Goal: Task Accomplishment & Management: Complete application form

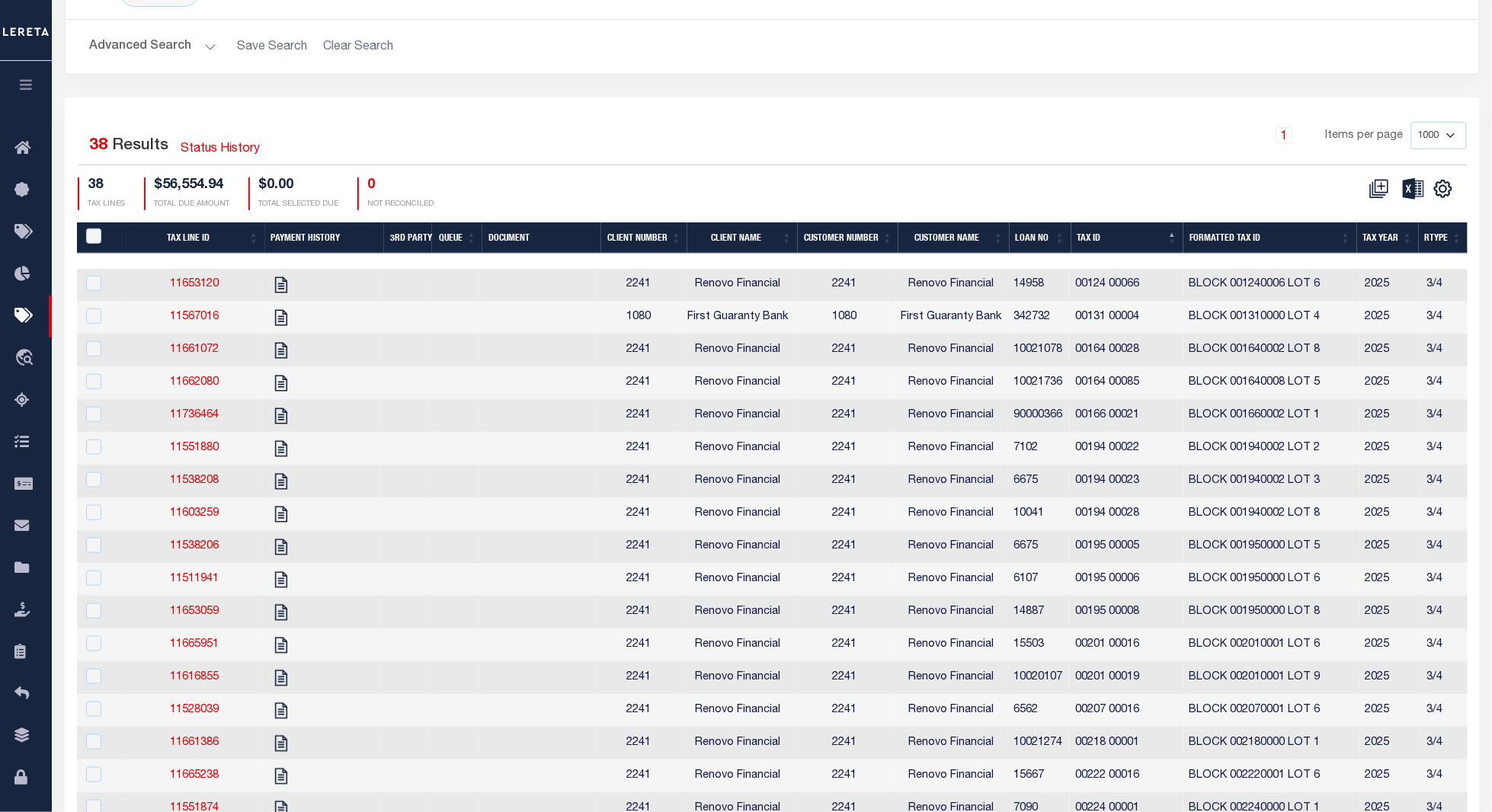
scroll to position [0, 504]
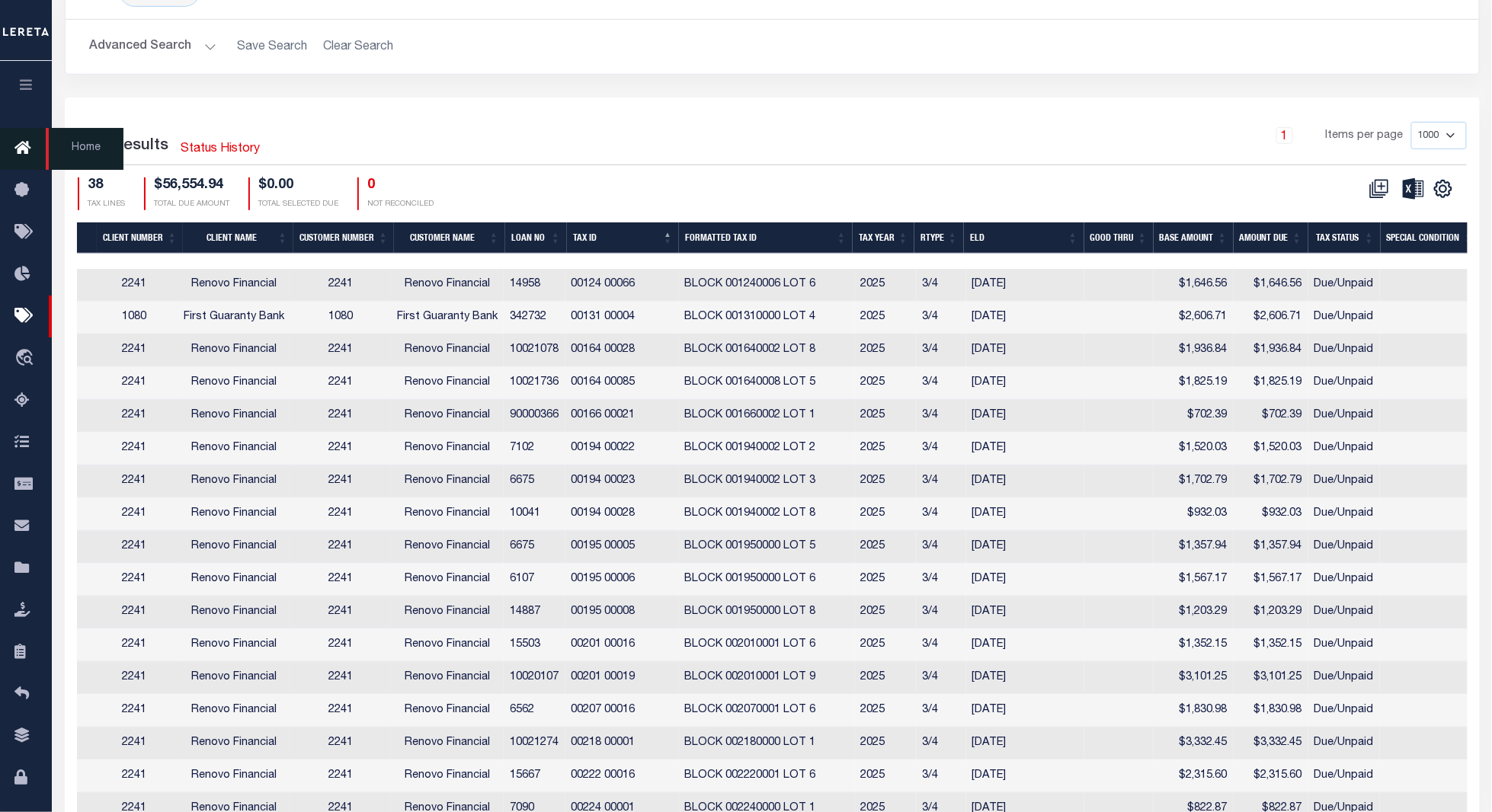
click at [25, 147] on icon at bounding box center [26, 149] width 24 height 19
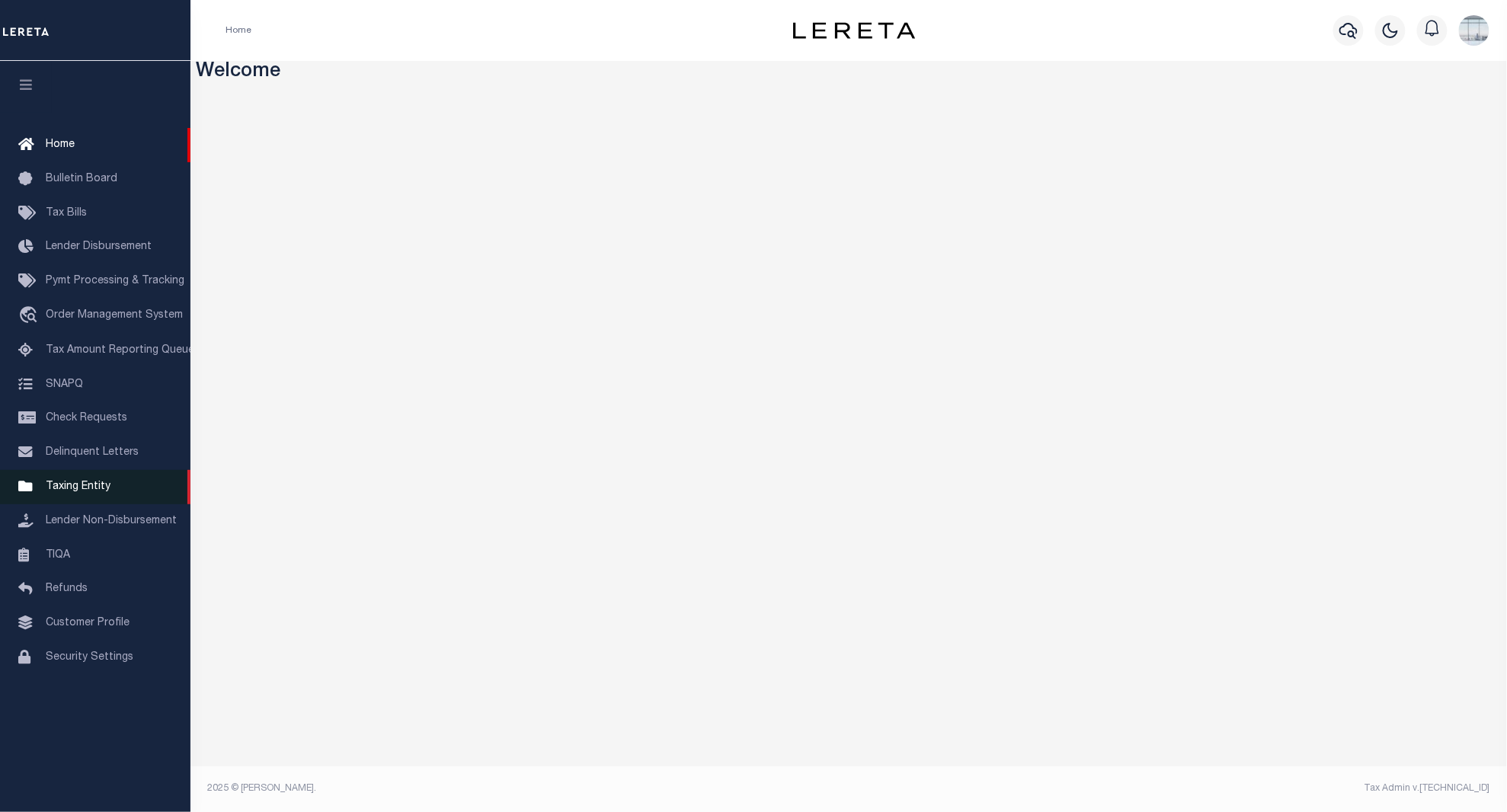
click at [74, 488] on span "Taxing Entity" at bounding box center [79, 486] width 65 height 11
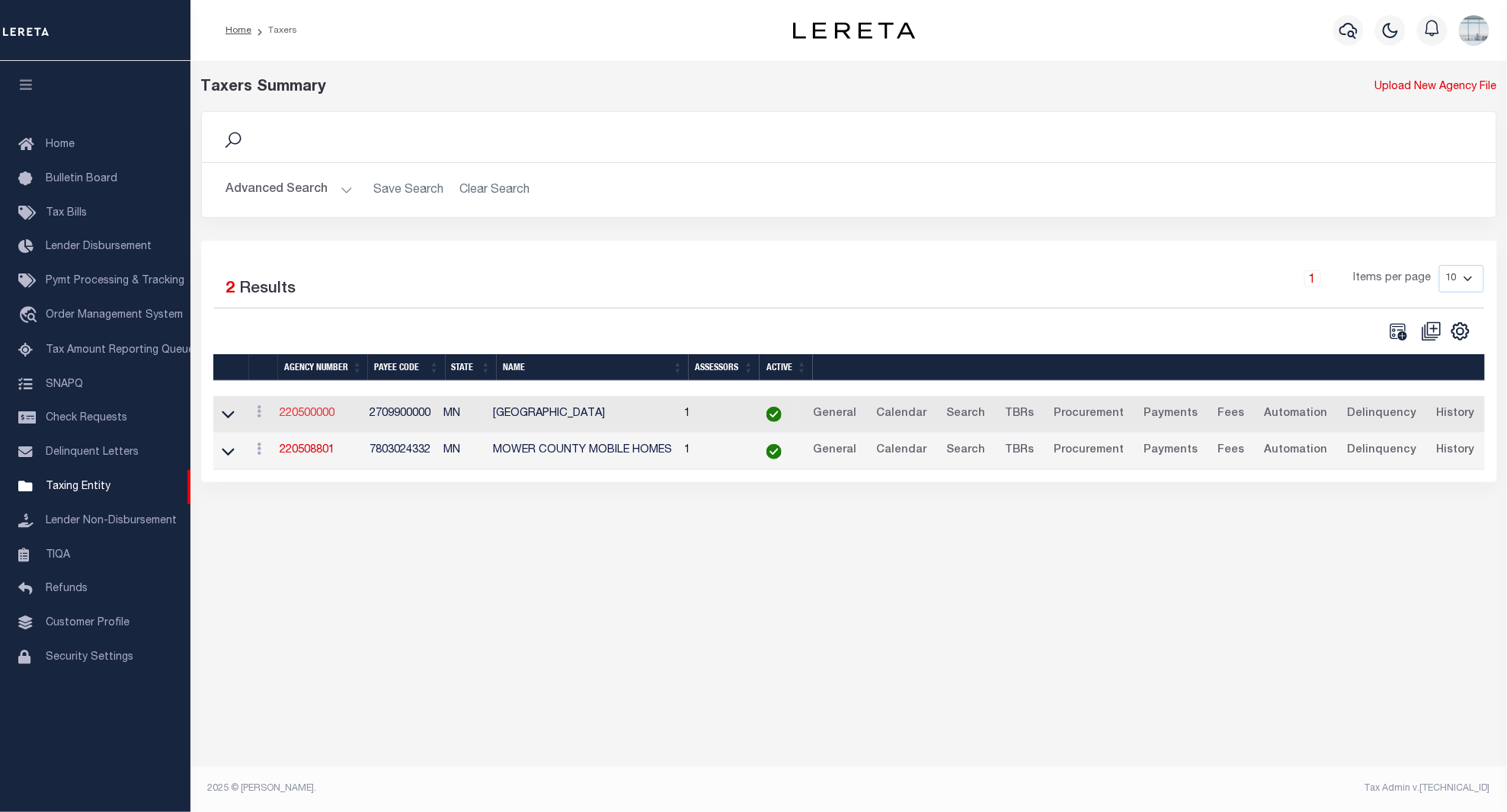
click at [321, 413] on link "220500000" at bounding box center [307, 413] width 55 height 11
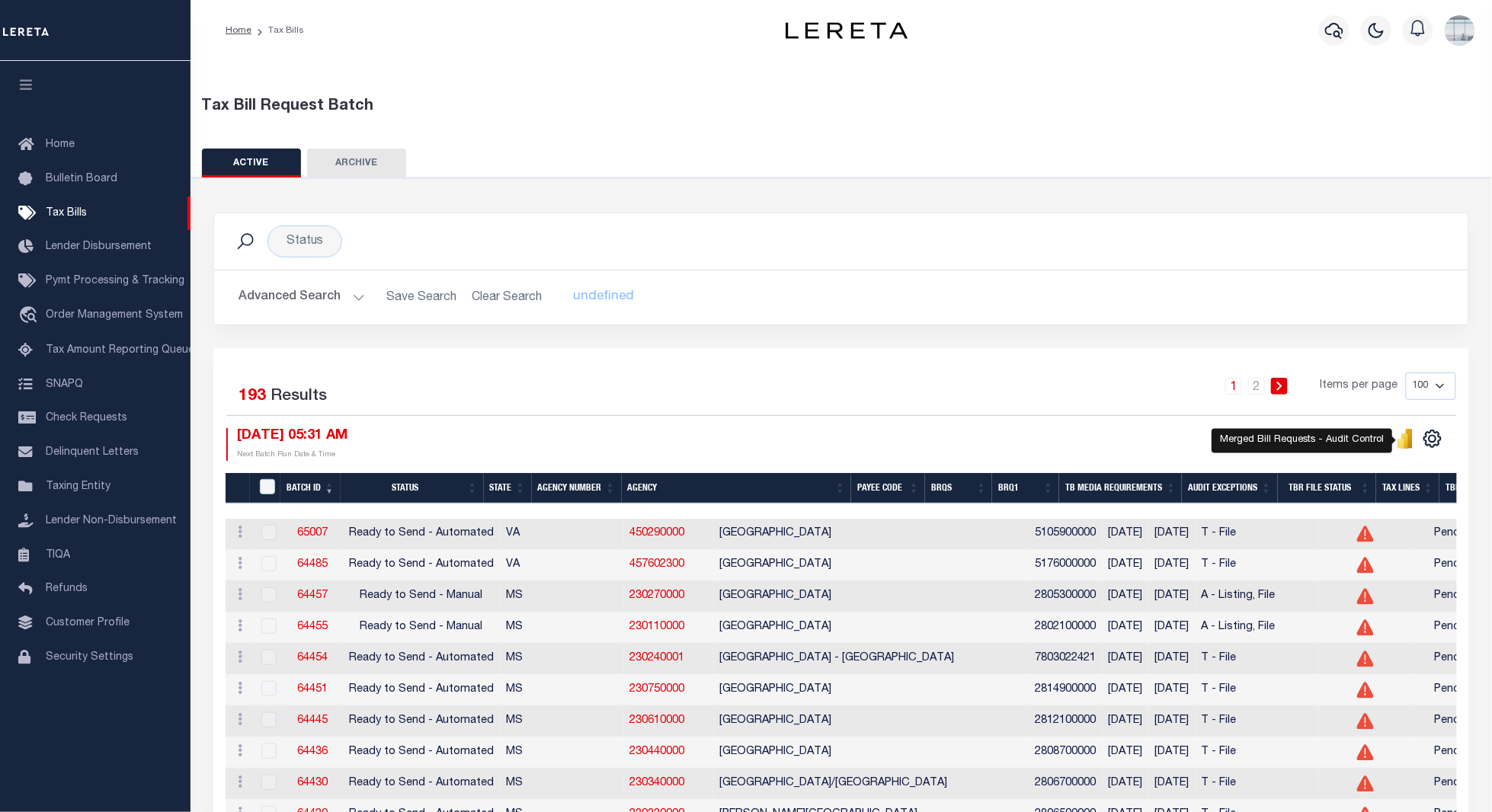
click at [1406, 440] on icon "" at bounding box center [1405, 440] width 7 height 14
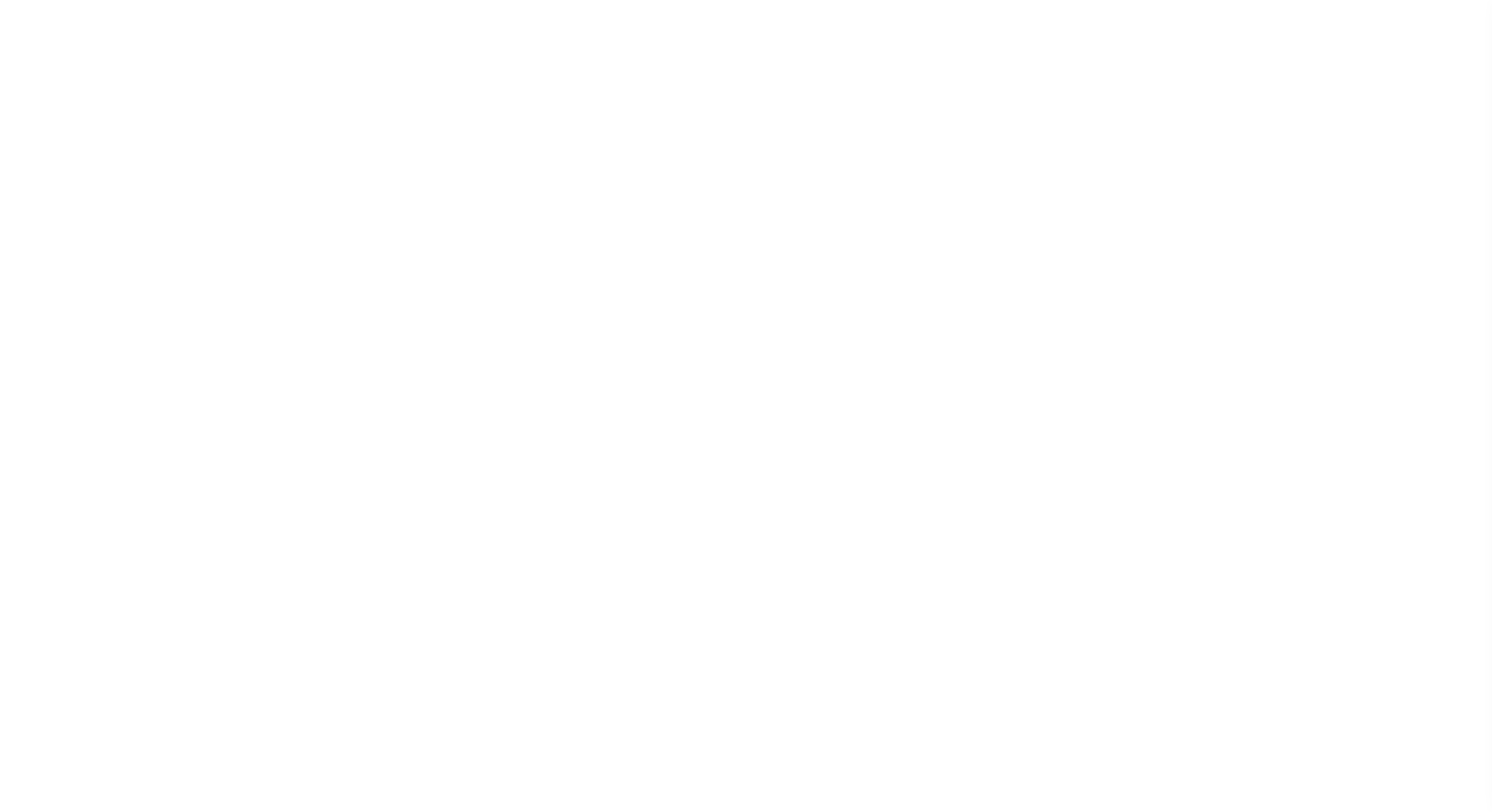
select select
checkbox input "false"
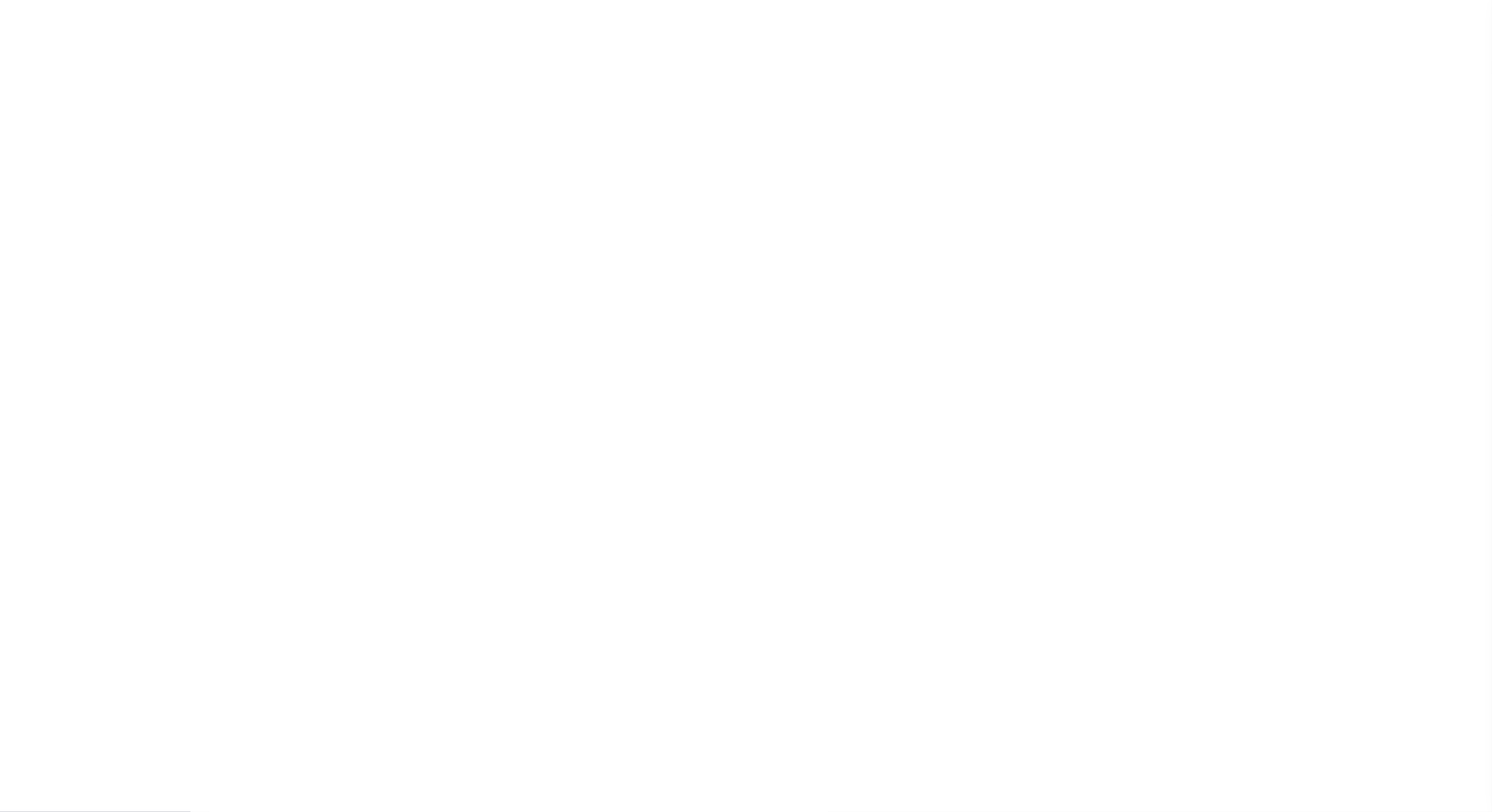
checkbox input "false"
type input "2709900000"
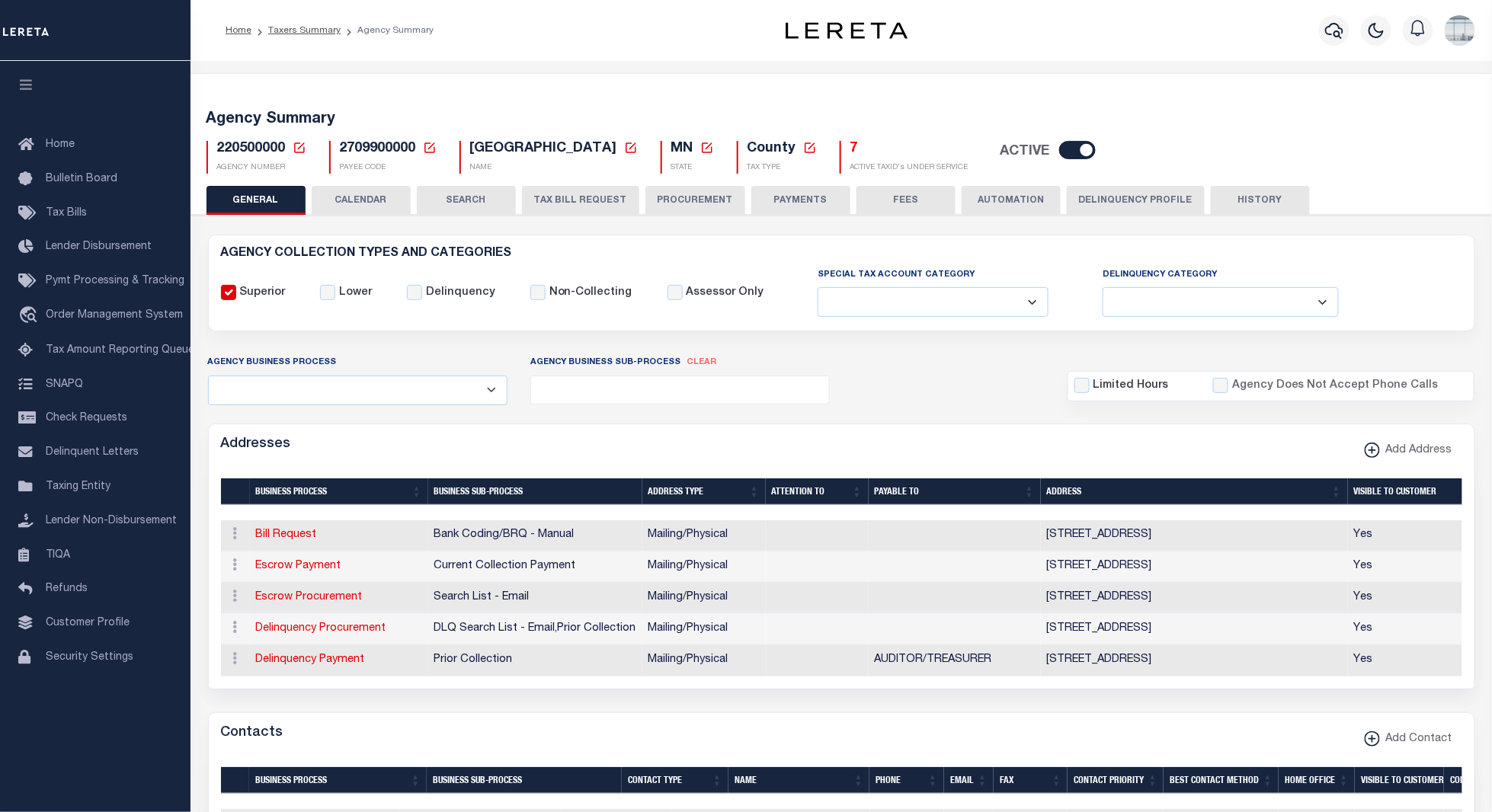
click at [299, 144] on icon at bounding box center [299, 148] width 13 height 13
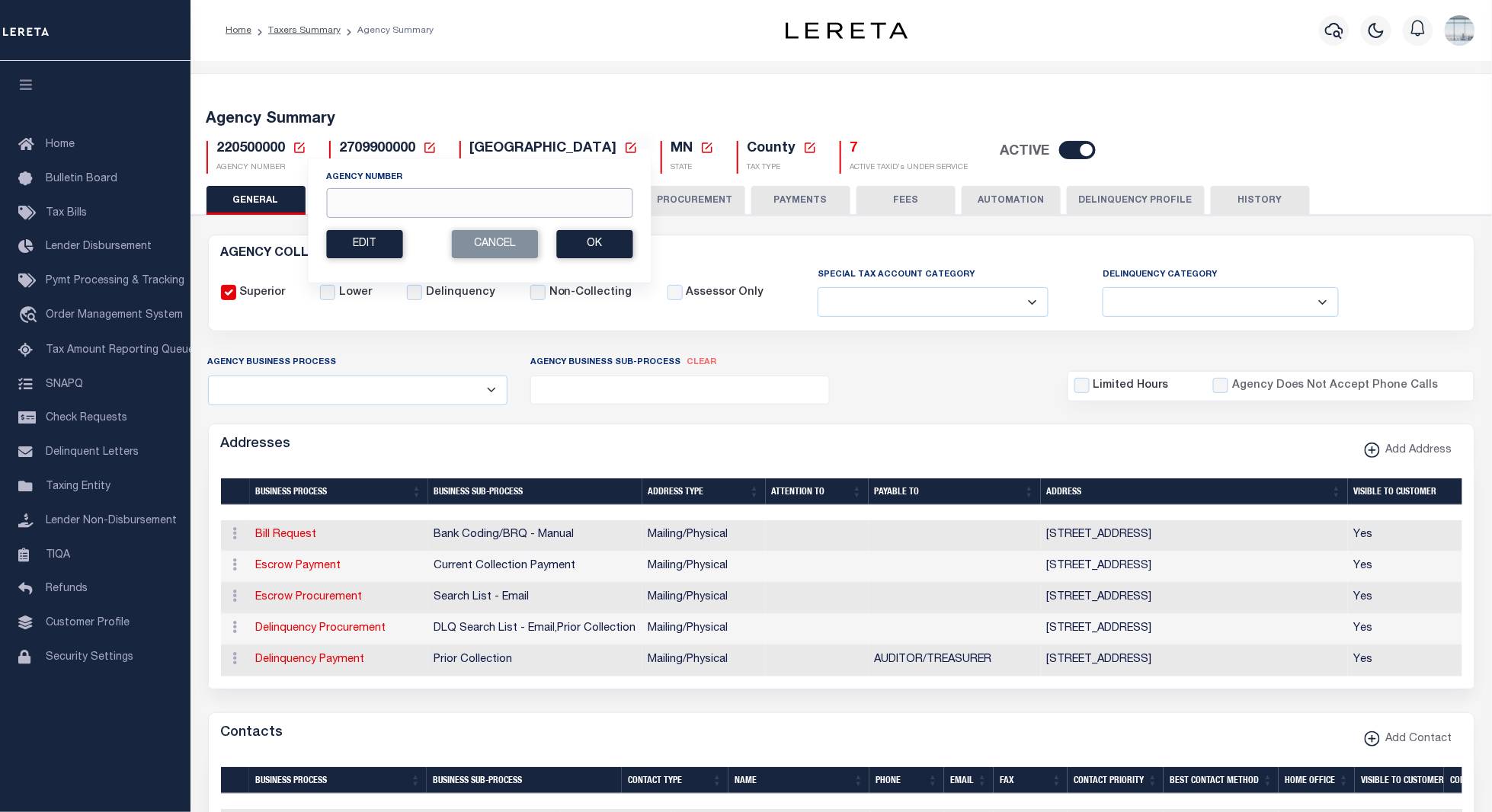
click at [387, 208] on input "Agency Number" at bounding box center [478, 202] width 306 height 30
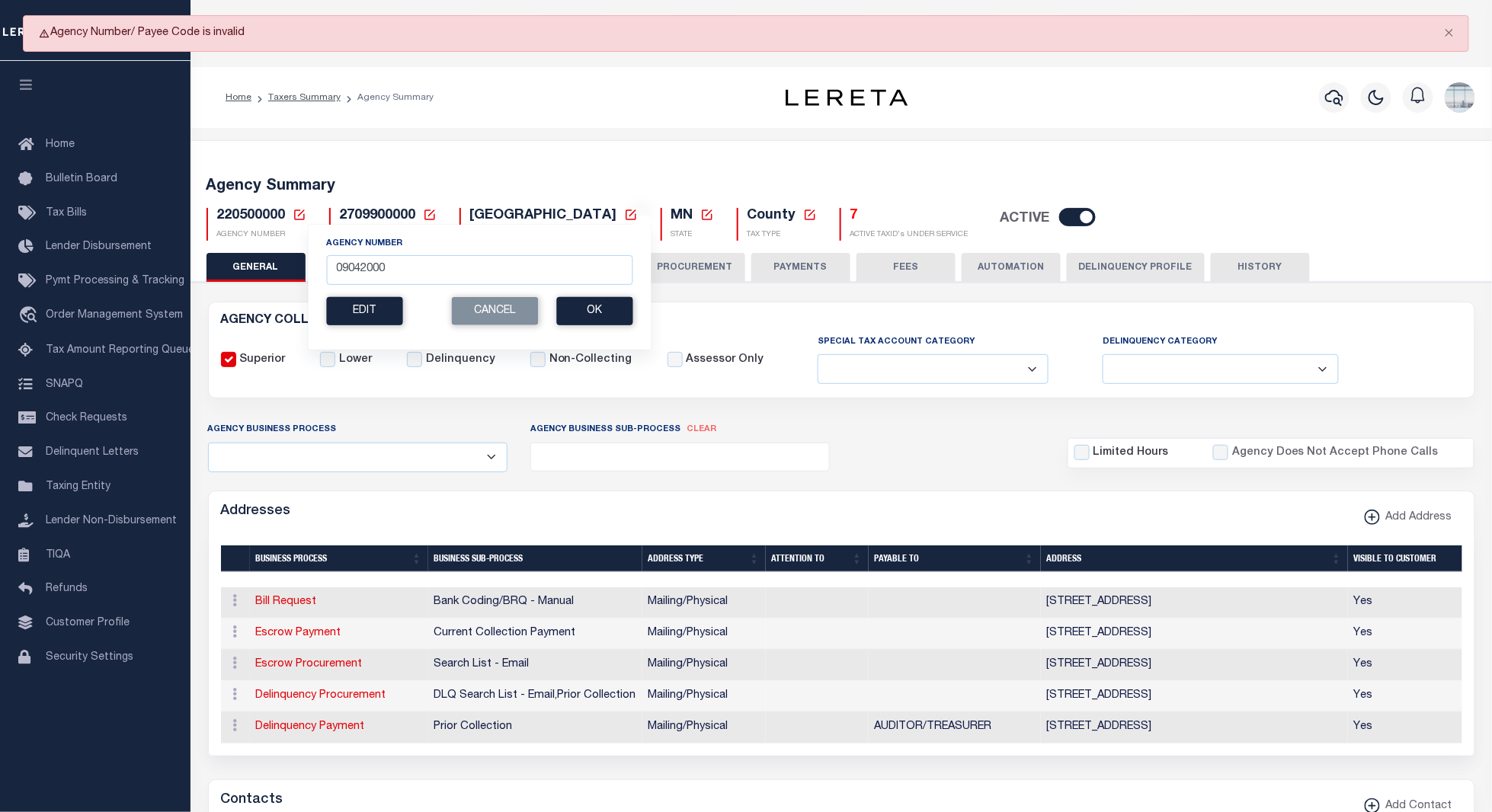
click at [507, 105] on div "Home Taxers Summary Agency Summary" at bounding box center [478, 97] width 528 height 32
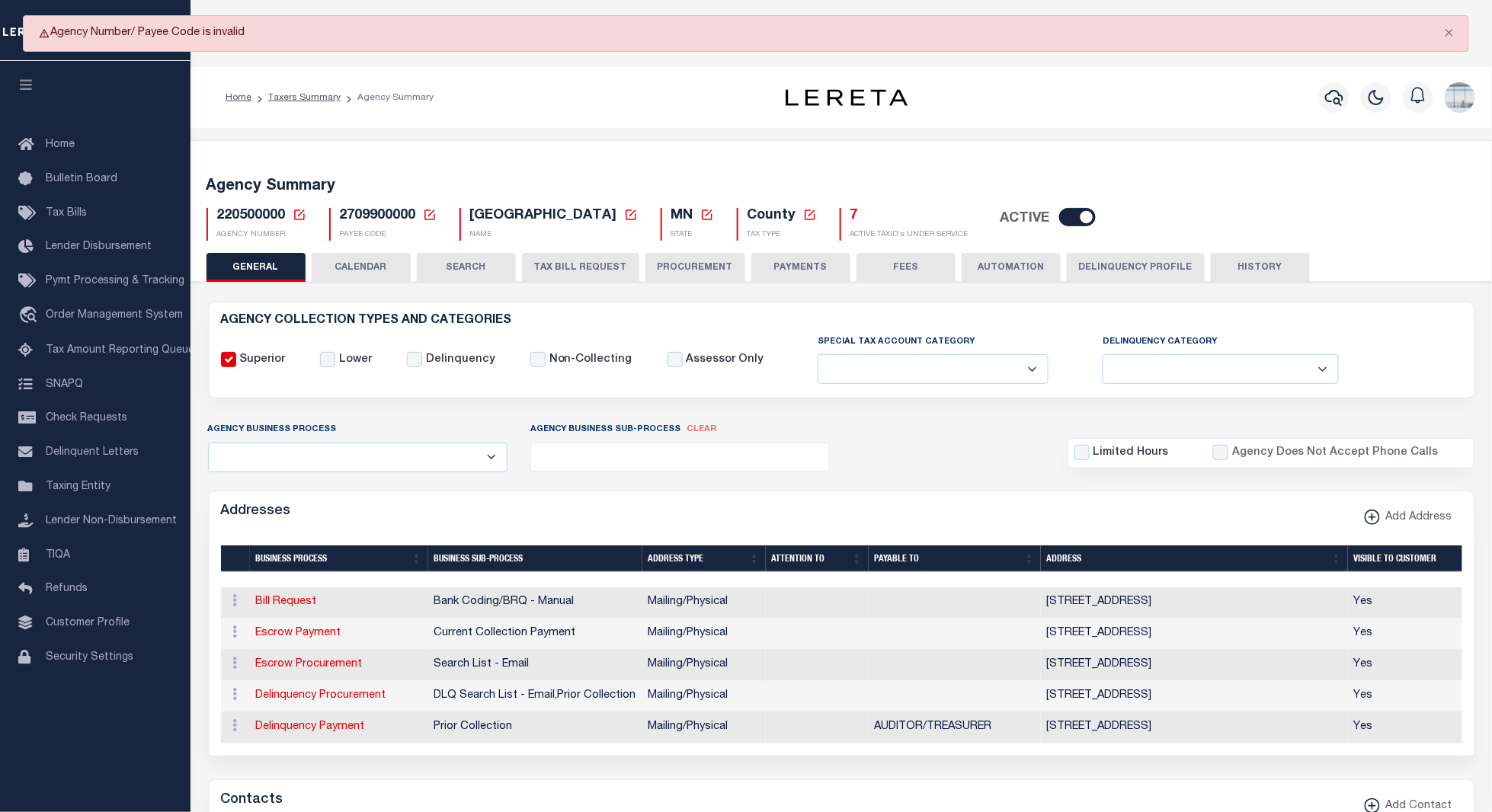
click at [296, 215] on icon at bounding box center [299, 215] width 13 height 13
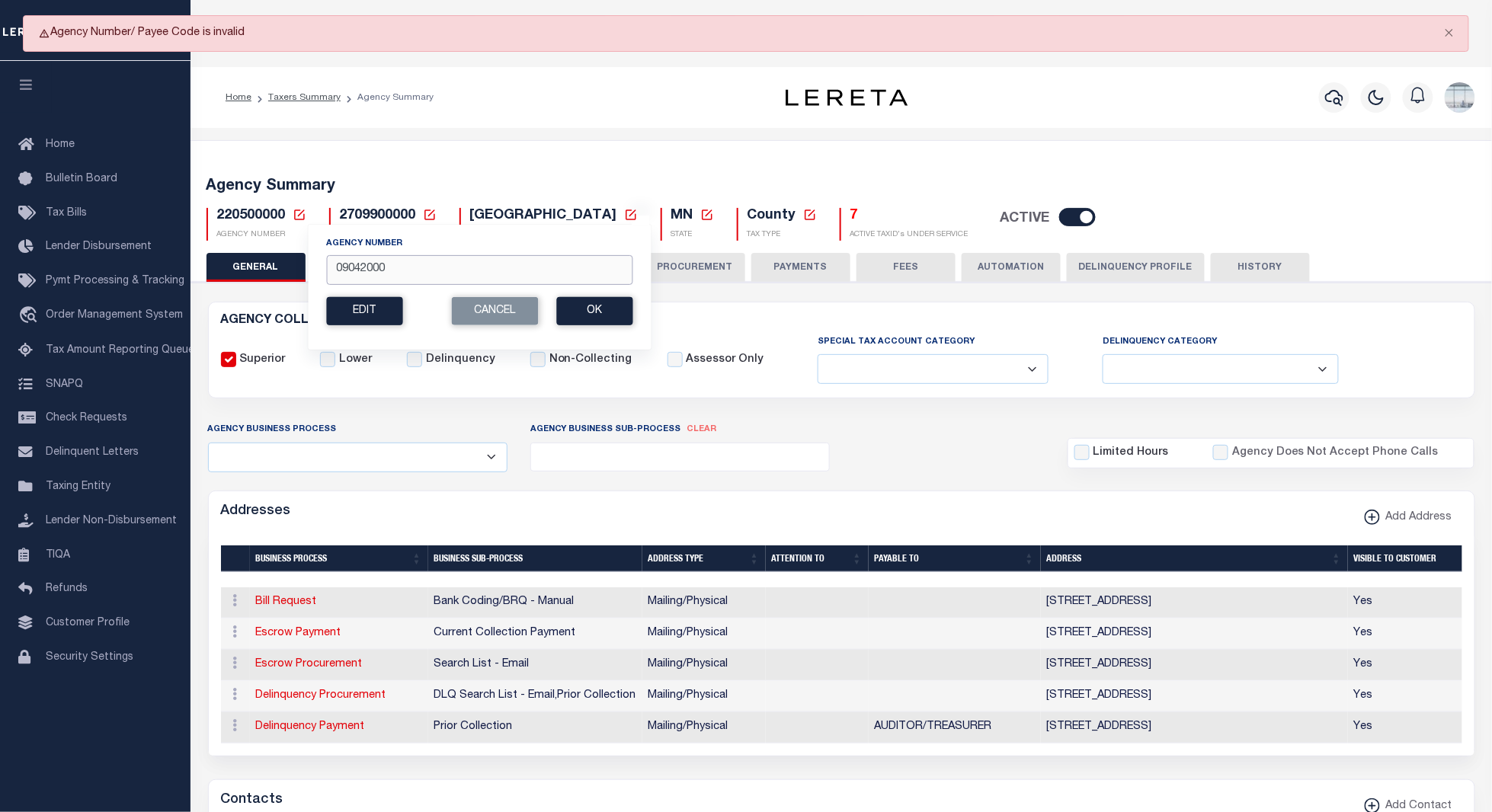
click at [388, 271] on input "09042000" at bounding box center [478, 269] width 306 height 30
type input "090420000"
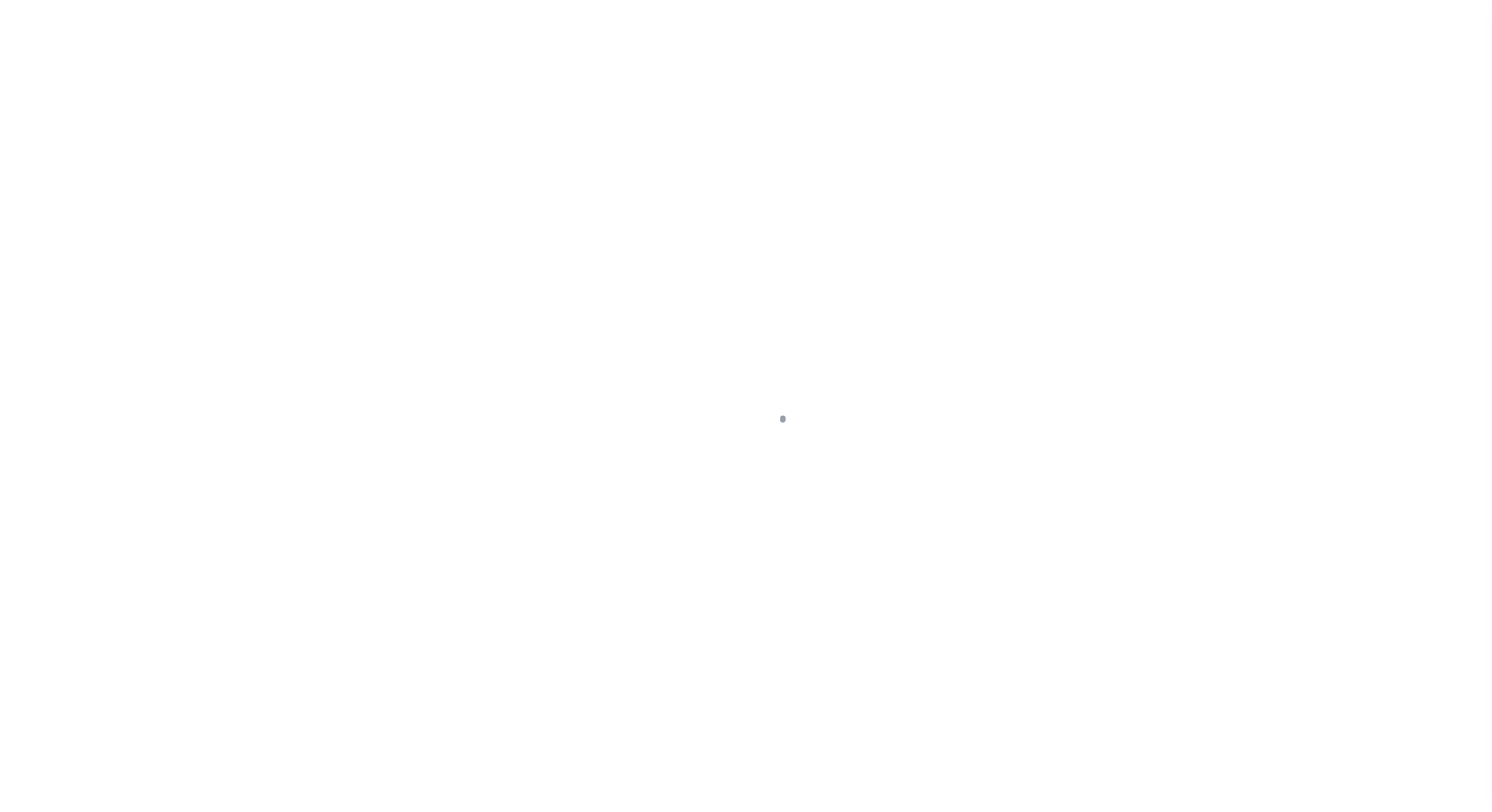
select select
checkbox input "false"
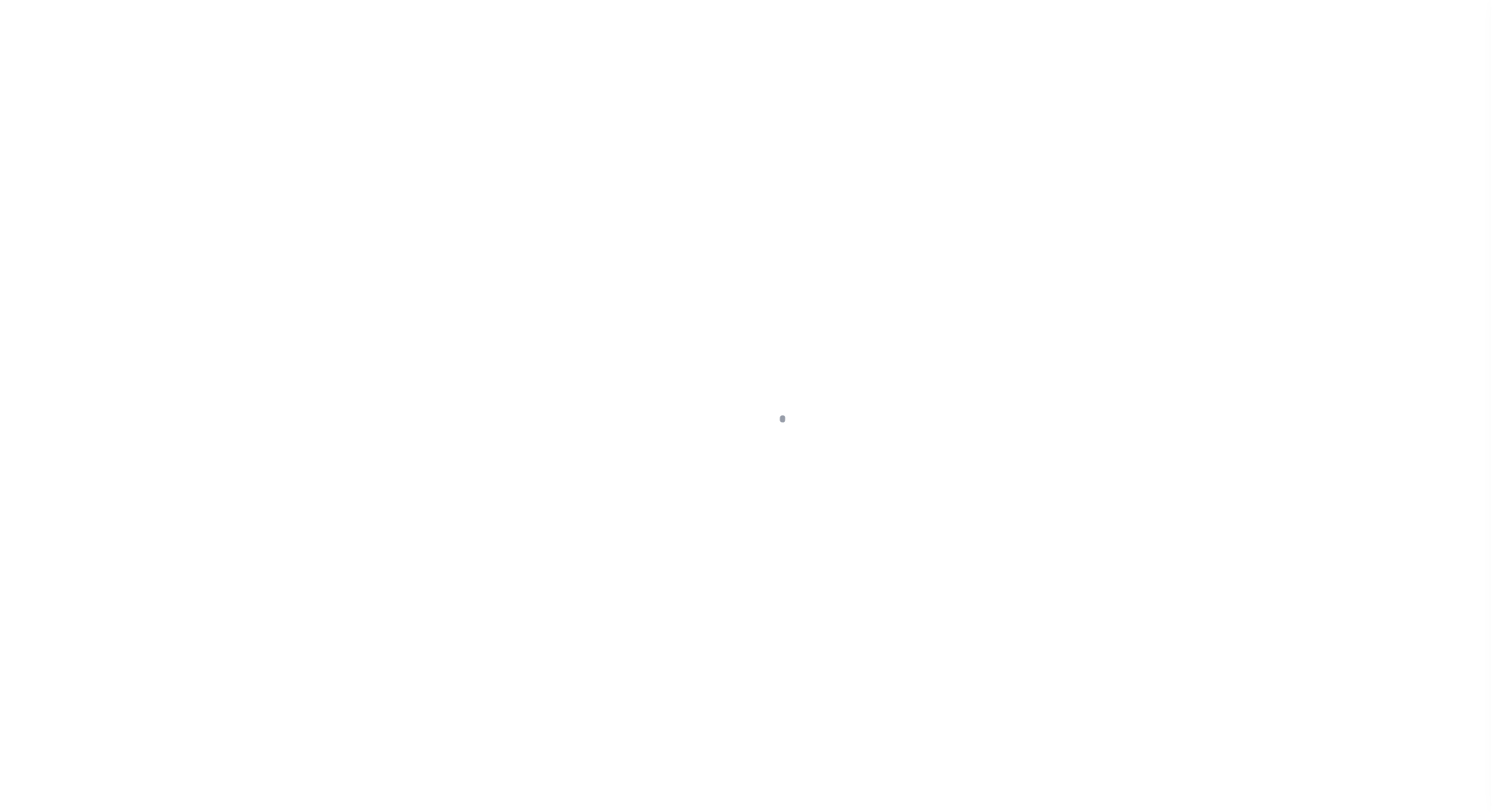
checkbox input "false"
type input "1208300000"
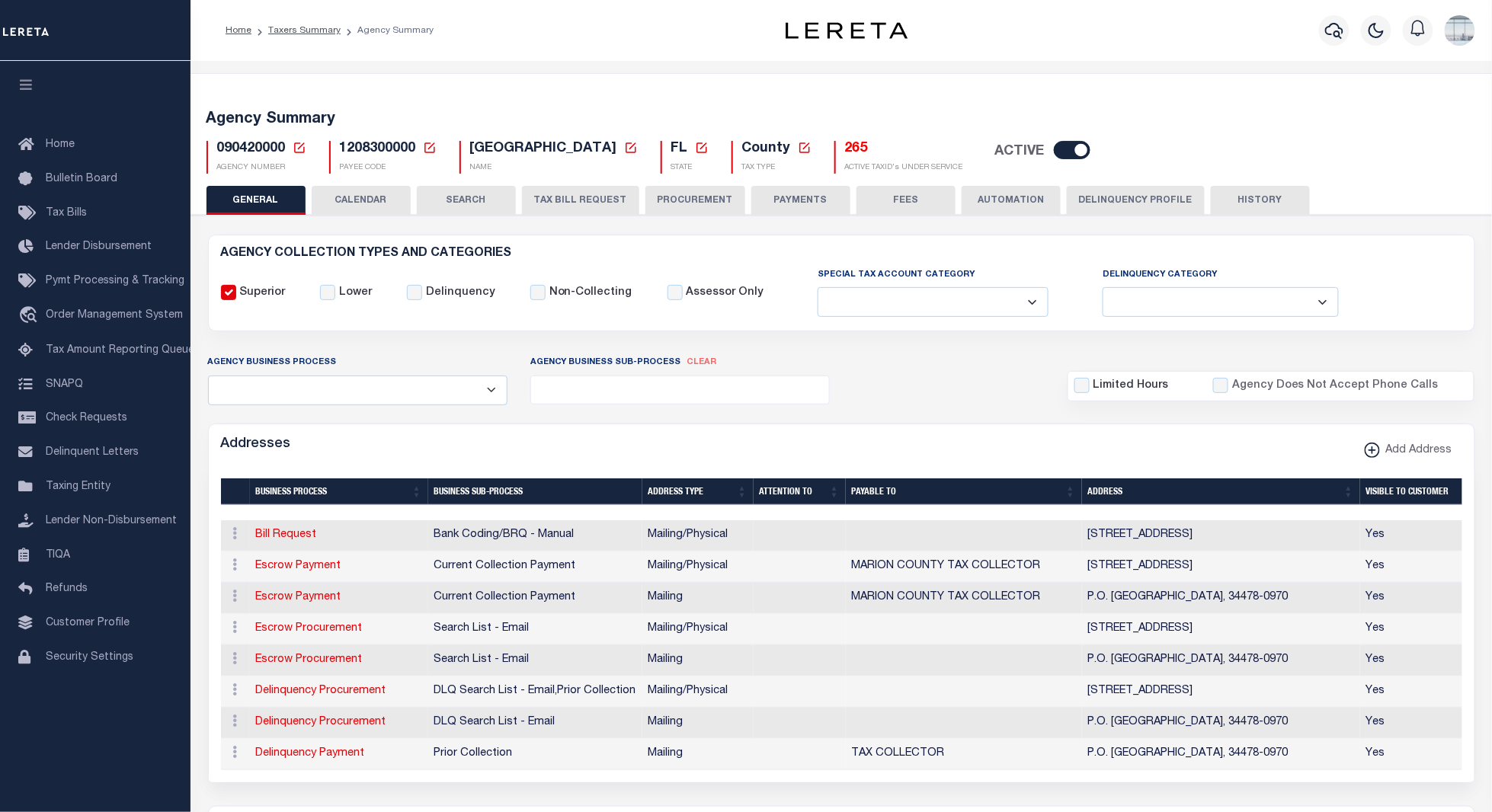
click at [594, 196] on button "TAX BILL REQUEST" at bounding box center [580, 200] width 117 height 29
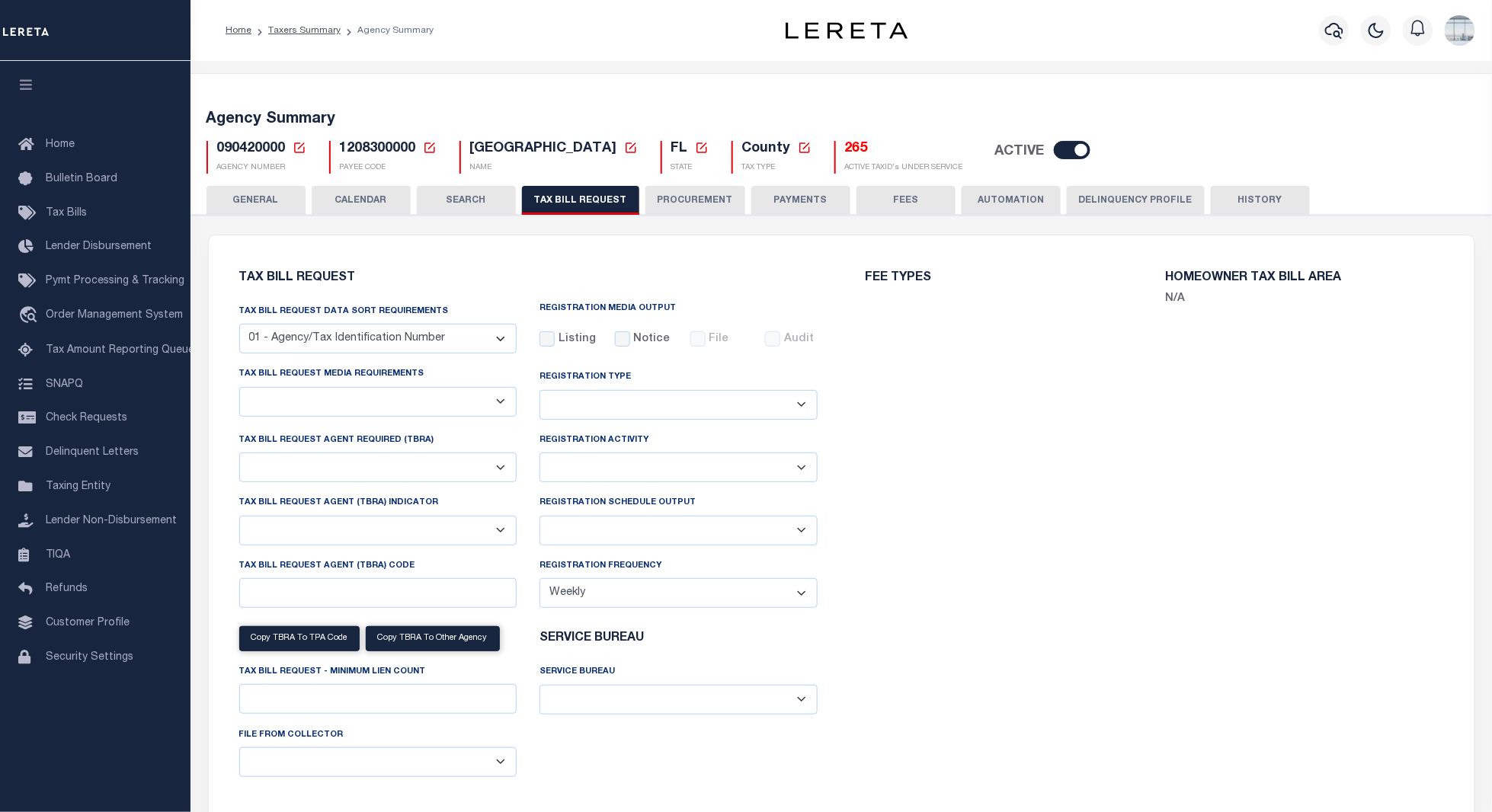
select select "28"
select select "22"
select select "true"
select select "14"
select select "1"
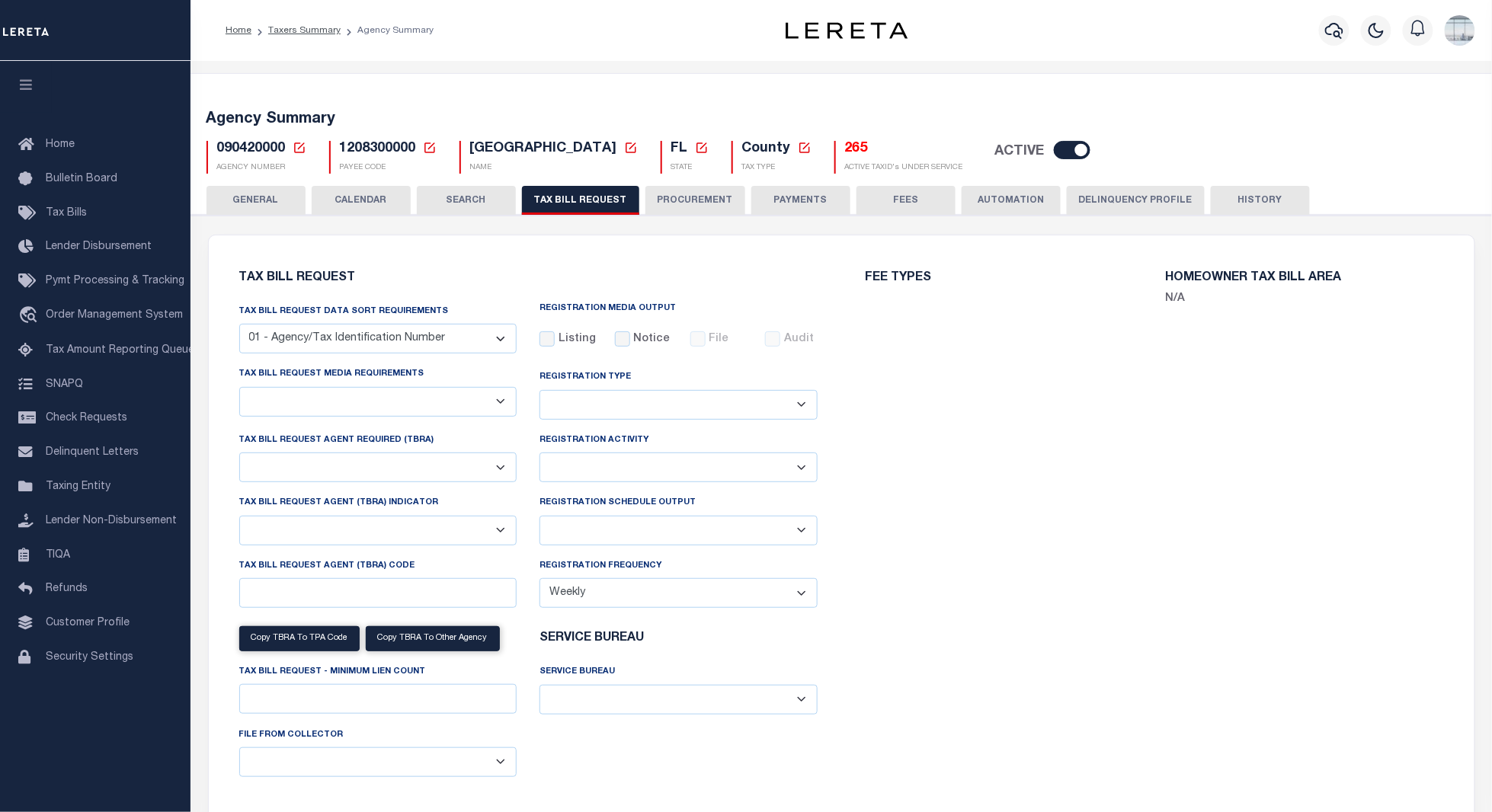
type input "502247"
select select
type input "25"
select select "2"
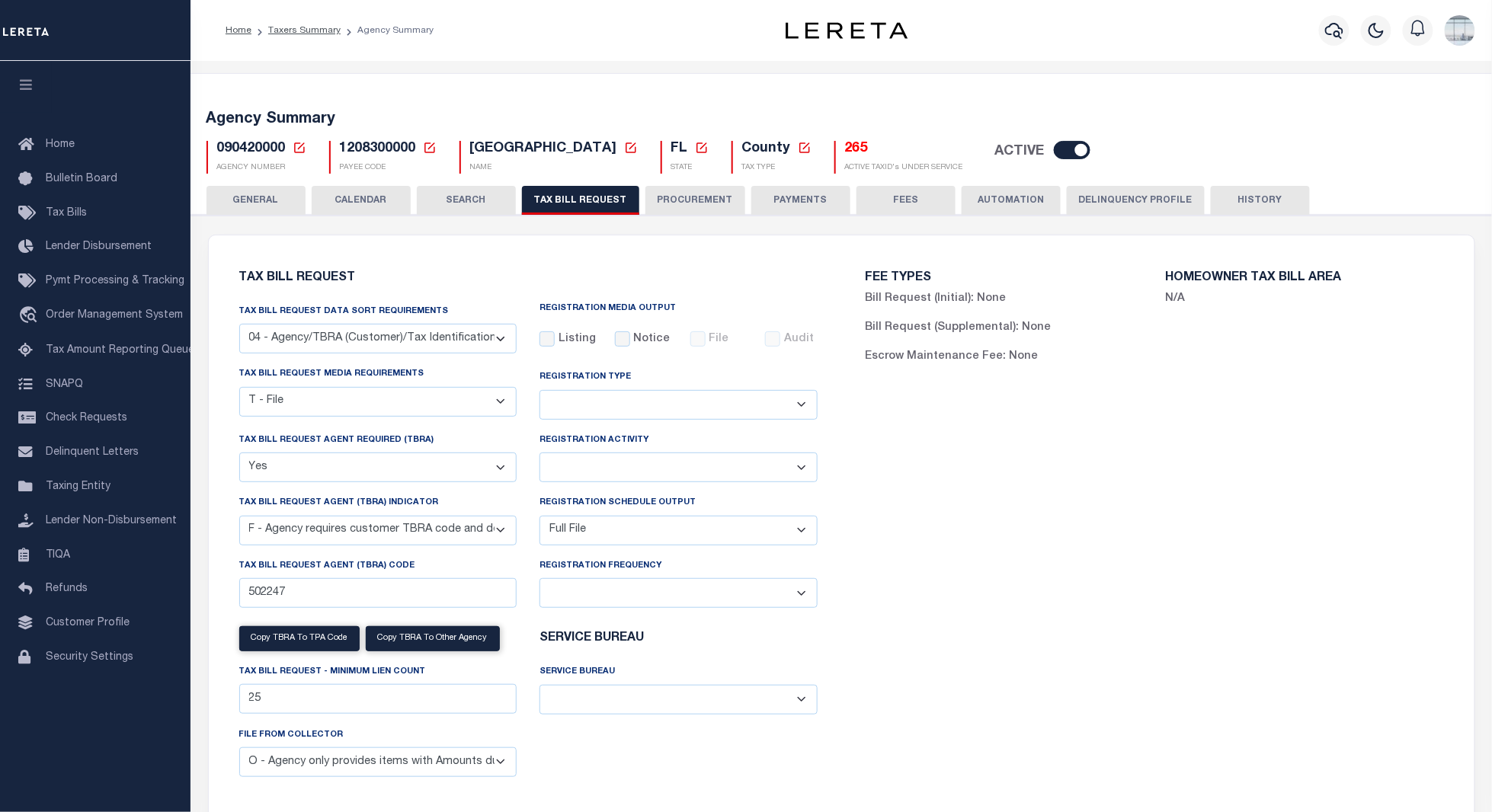
click at [504, 536] on select "A - Agency requires both customer TBRA code and LERETA TBRA code. B - Agency re…" at bounding box center [379, 530] width 278 height 30
click at [907, 466] on div "FEE TYPES Bill Request (Initial): None Bill Request (Supplemental): None Escrow…" at bounding box center [1154, 540] width 626 height 572
click at [1238, 199] on button "HISTORY" at bounding box center [1260, 200] width 99 height 29
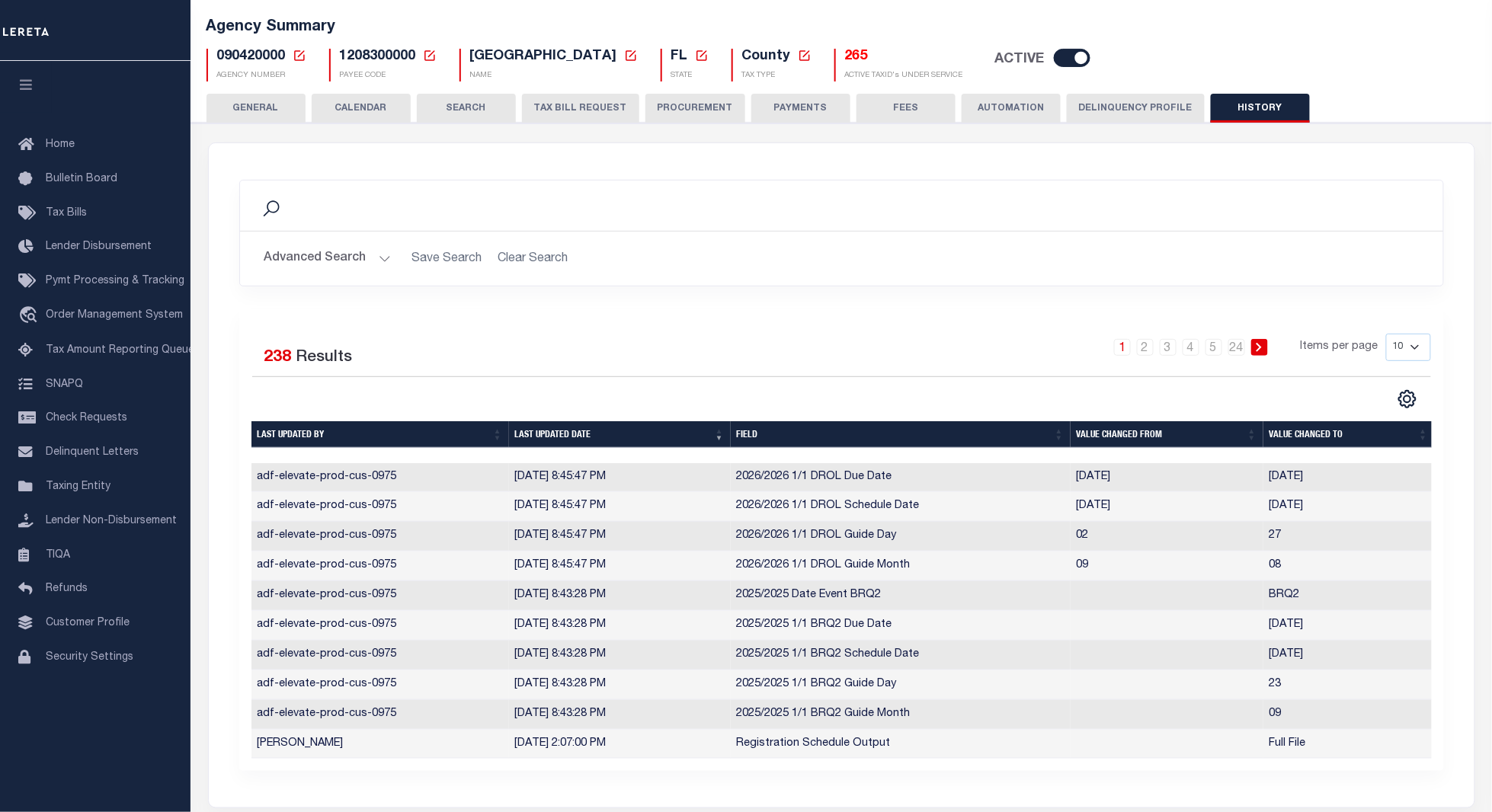
scroll to position [232, 0]
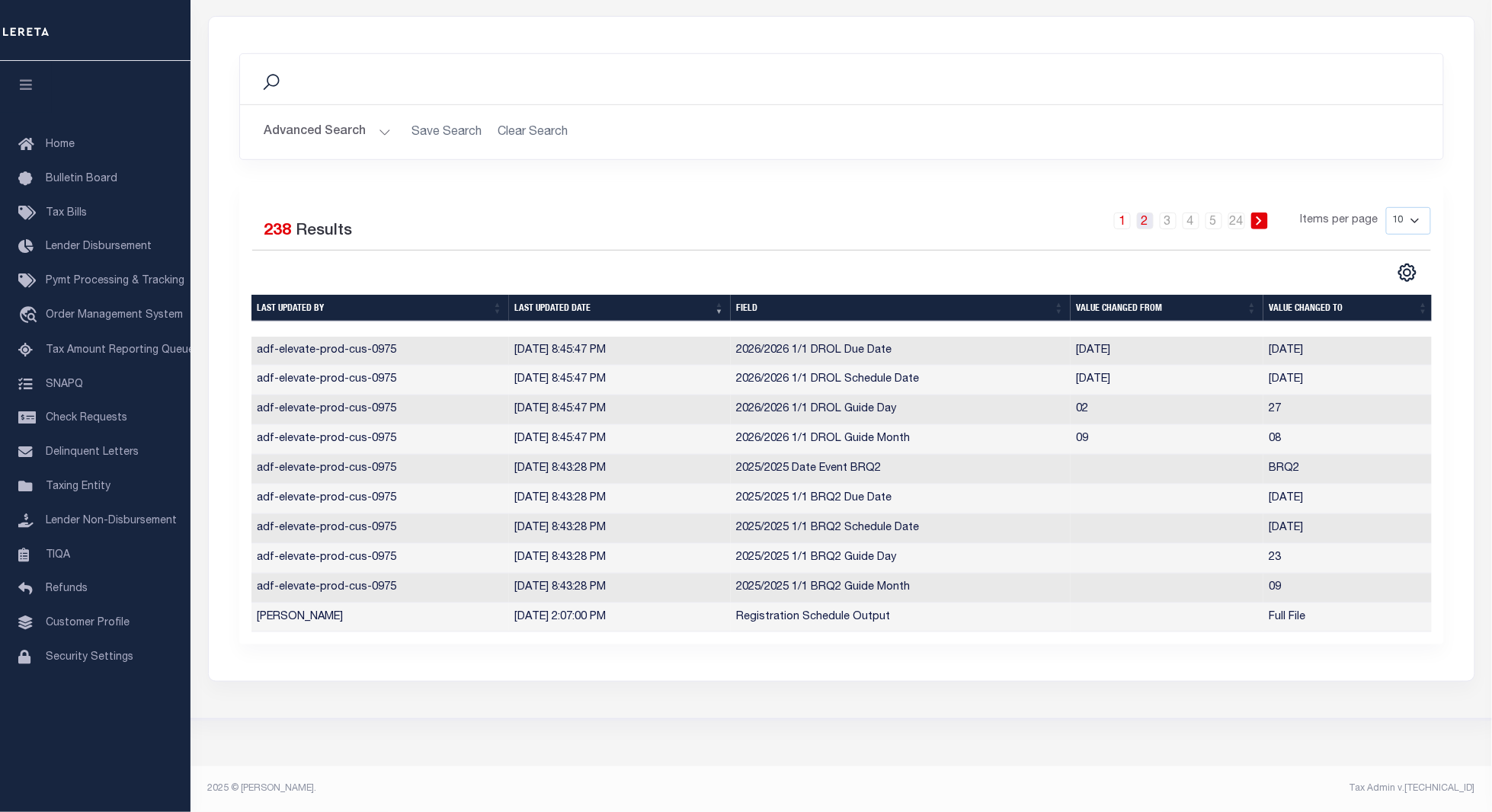
click at [1141, 213] on link "2" at bounding box center [1145, 220] width 16 height 16
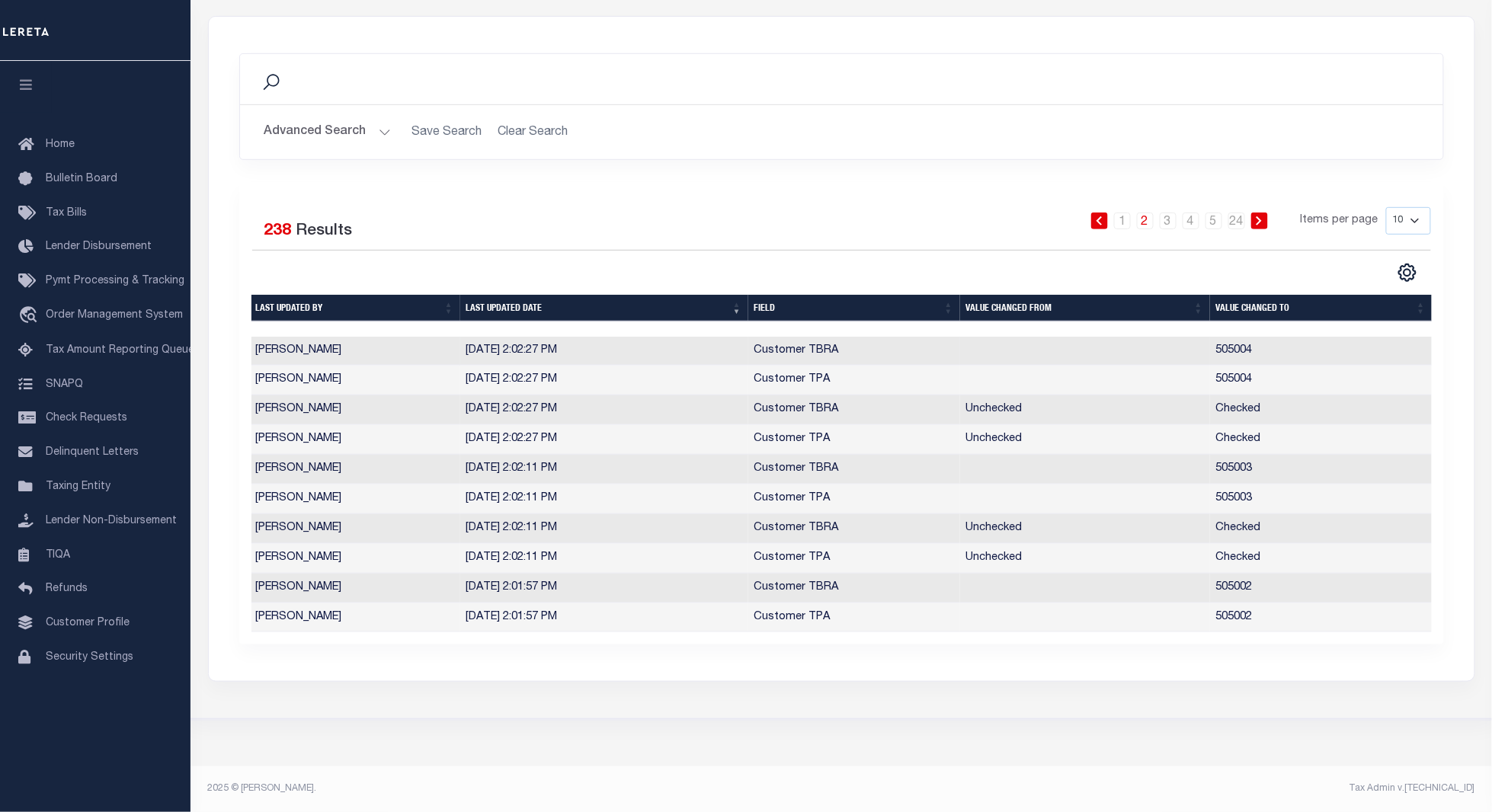
scroll to position [0, 0]
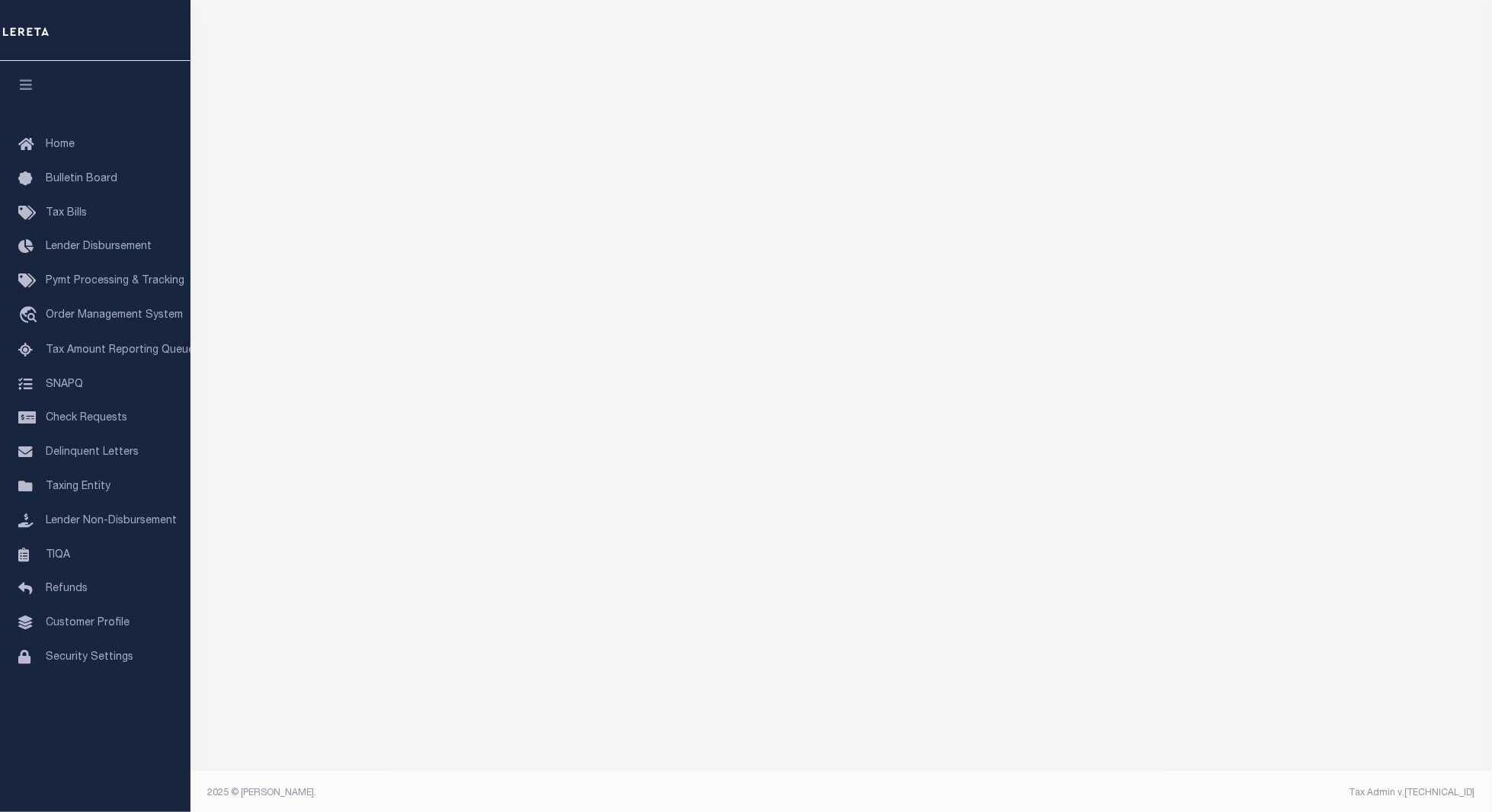
scroll to position [142, 0]
